Goal: Task Accomplishment & Management: Manage account settings

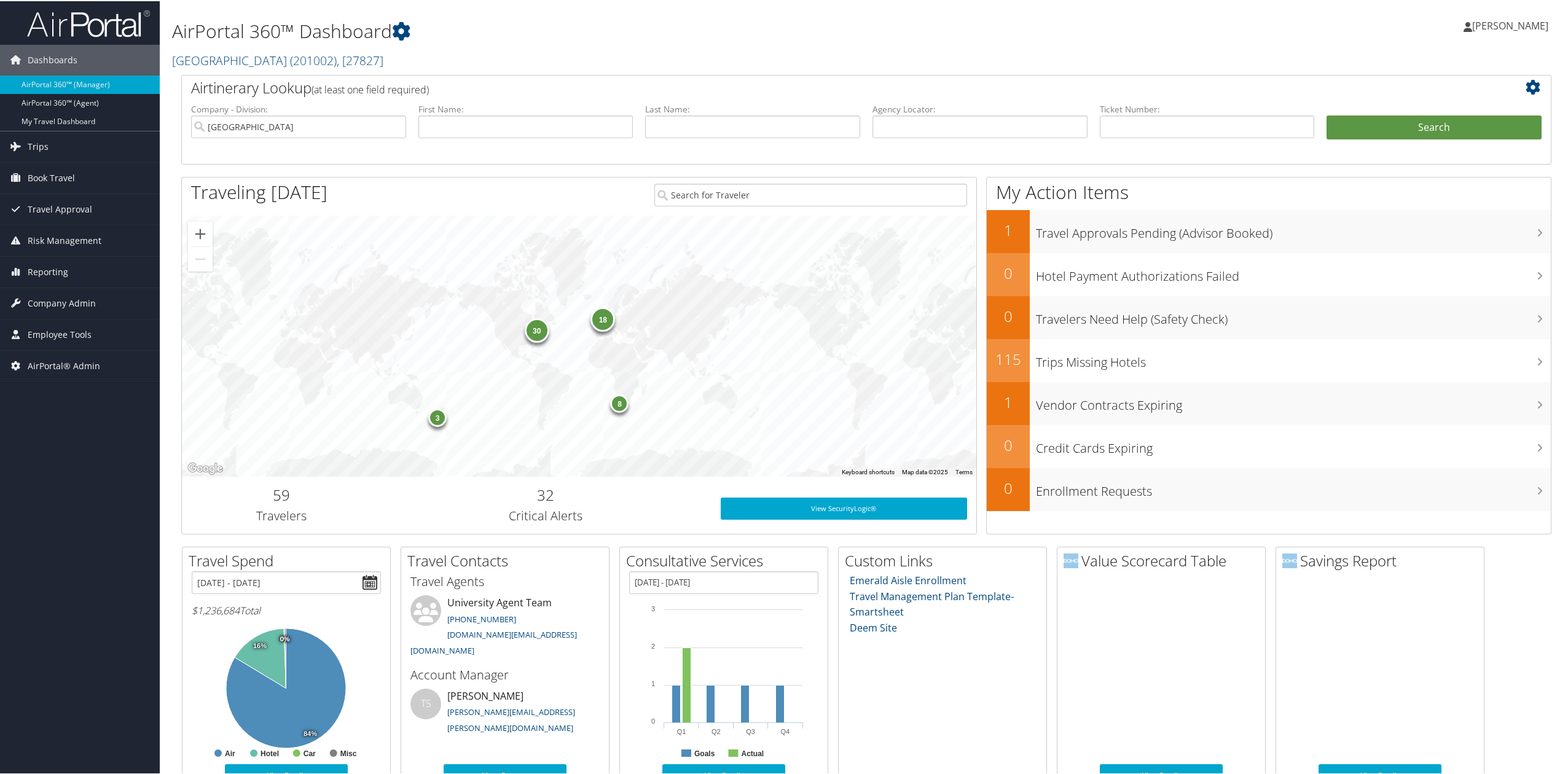
drag, startPoint x: 124, startPoint y: 416, endPoint x: 119, endPoint y: 410, distance: 7.8
click at [124, 416] on div "Dashboards AirPortal 360™ (Manager) AirPortal 360™ (Agent) My Travel Dashboard …" at bounding box center [786, 528] width 1572 height 1056
click at [83, 257] on link "Reporting" at bounding box center [80, 271] width 160 height 31
click at [117, 264] on link "Reporting" at bounding box center [80, 271] width 160 height 31
drag, startPoint x: 71, startPoint y: 276, endPoint x: 75, endPoint y: 317, distance: 41.2
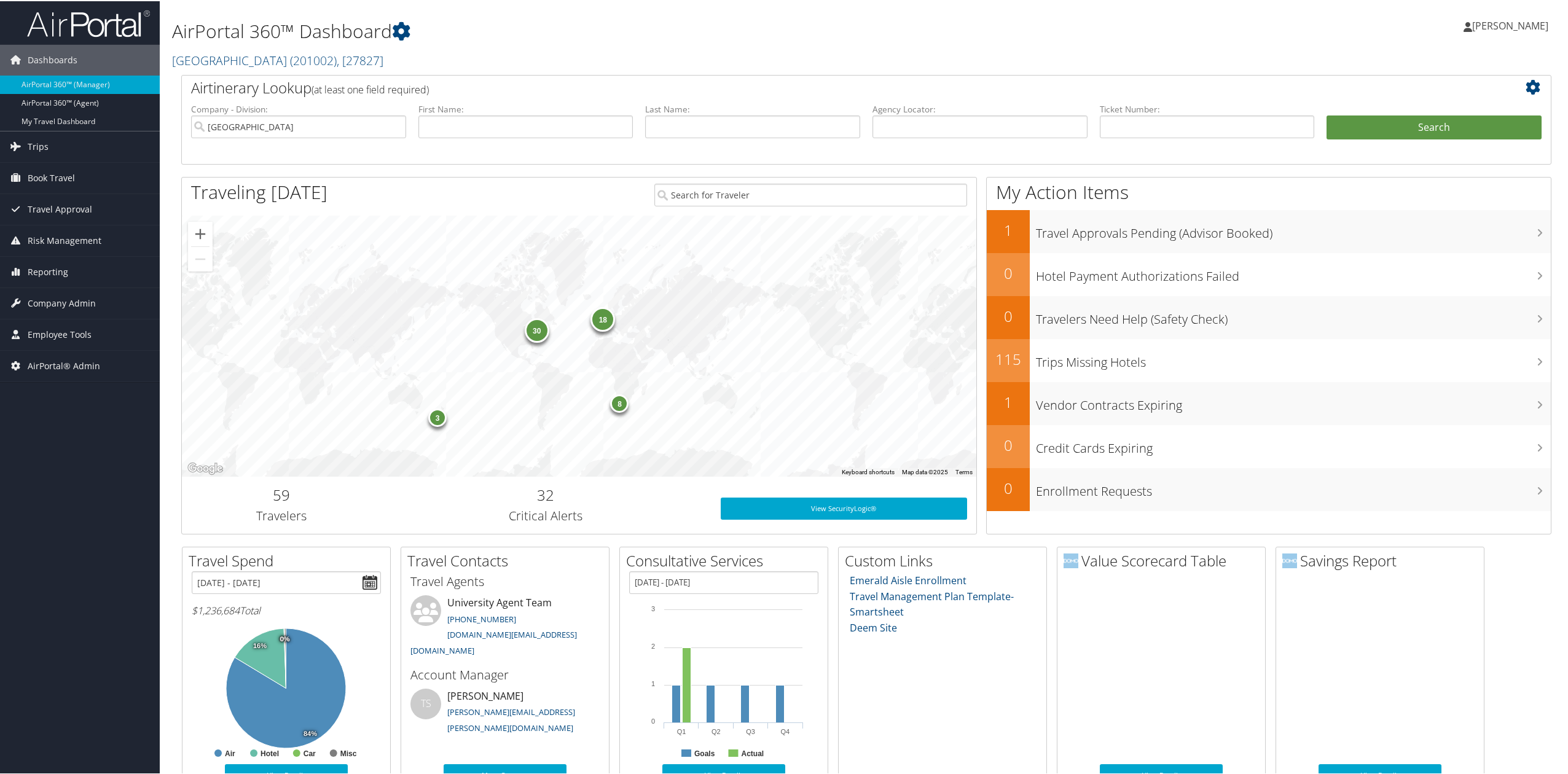
click at [71, 276] on link "Reporting" at bounding box center [80, 271] width 160 height 31
click at [62, 362] on link "Domo" at bounding box center [80, 369] width 160 height 18
click at [1502, 25] on span "[PERSON_NAME]" at bounding box center [1509, 24] width 76 height 13
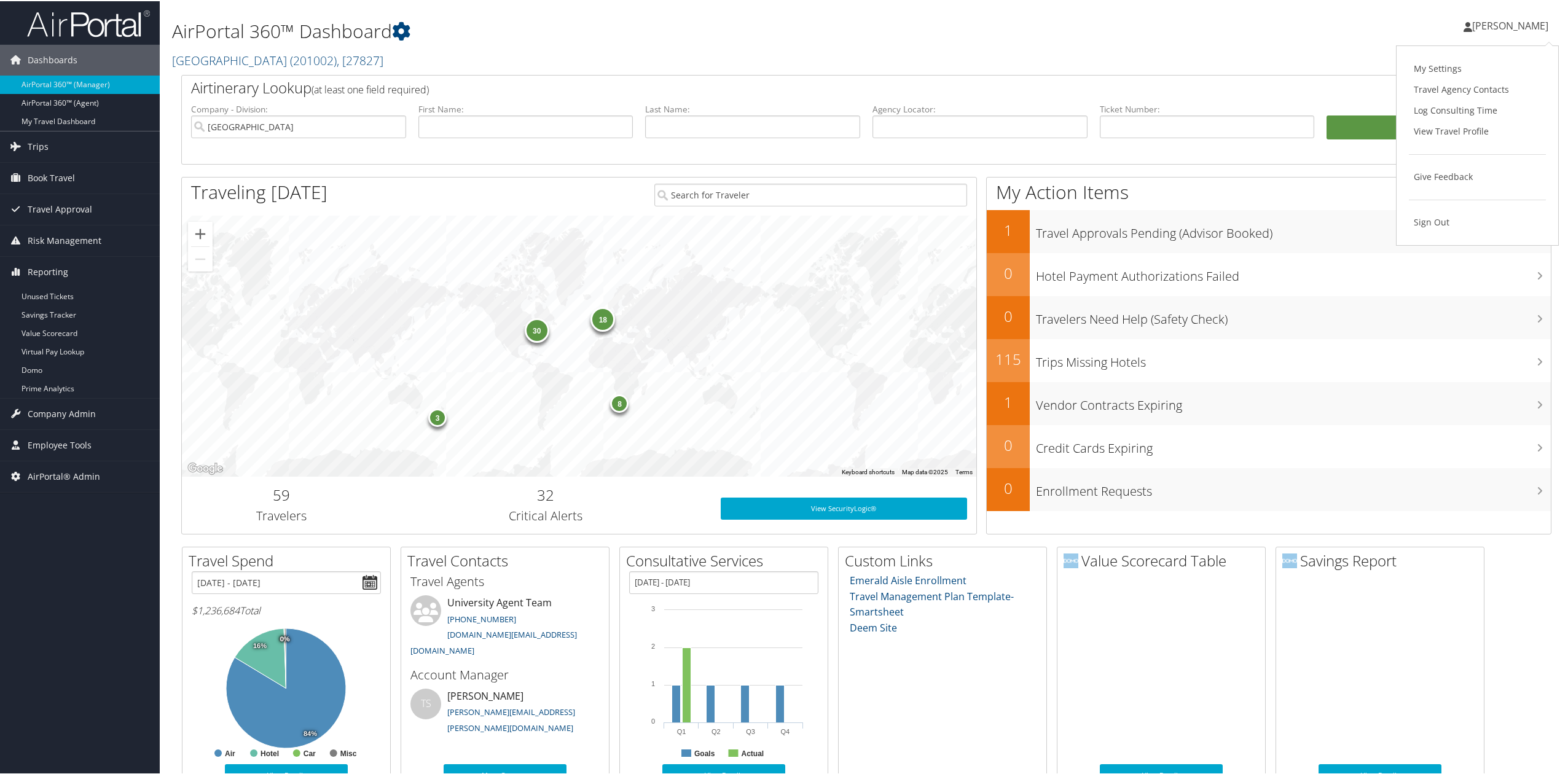
click at [1512, 15] on link "[PERSON_NAME]" at bounding box center [1512, 25] width 97 height 37
click at [1514, 20] on span "[PERSON_NAME]" at bounding box center [1509, 24] width 76 height 13
click at [1445, 225] on link "Sign Out" at bounding box center [1477, 221] width 137 height 21
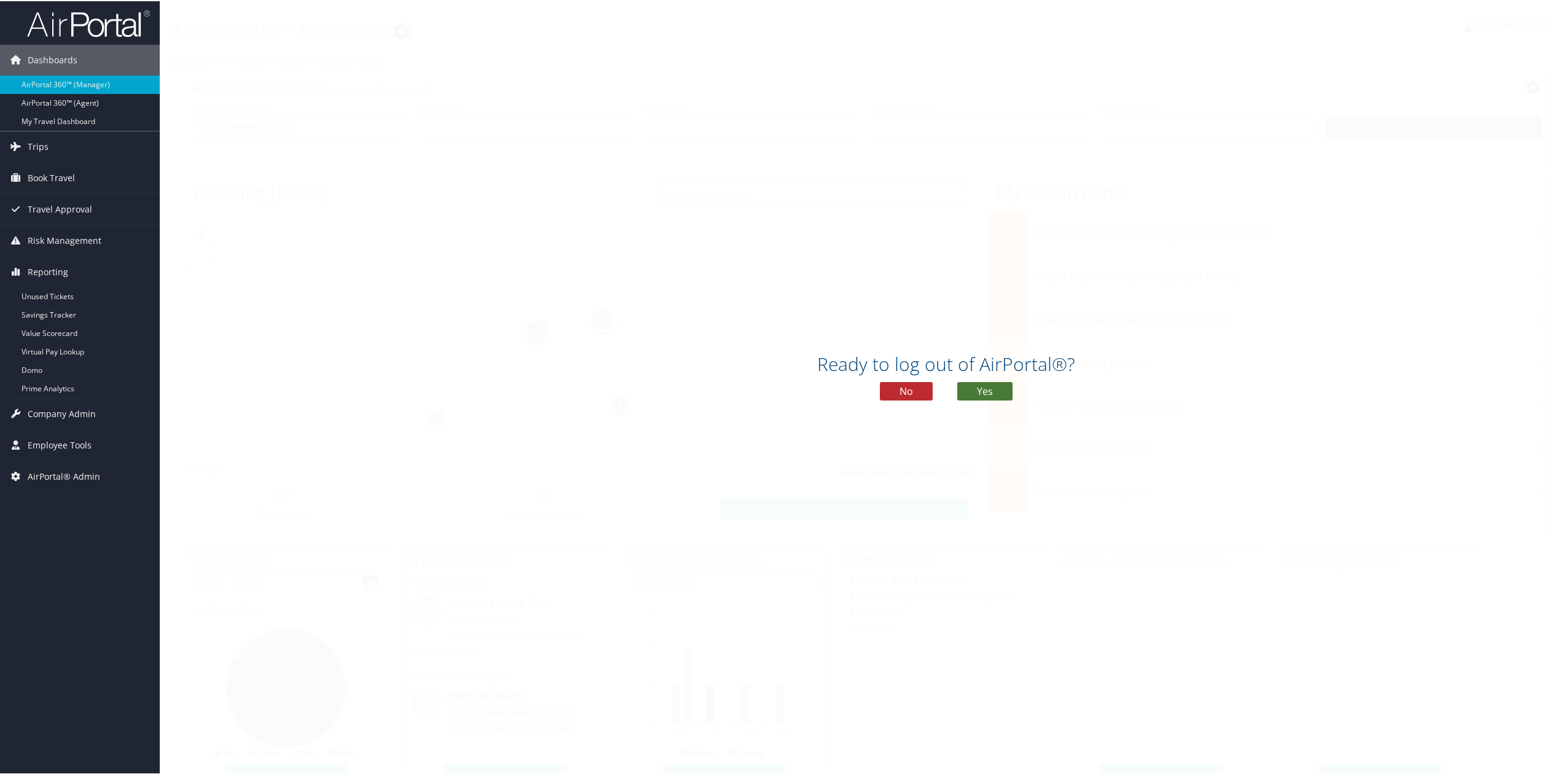
click at [972, 394] on button "Yes" at bounding box center [984, 390] width 55 height 18
